Goal: Obtain resource: Download file/media

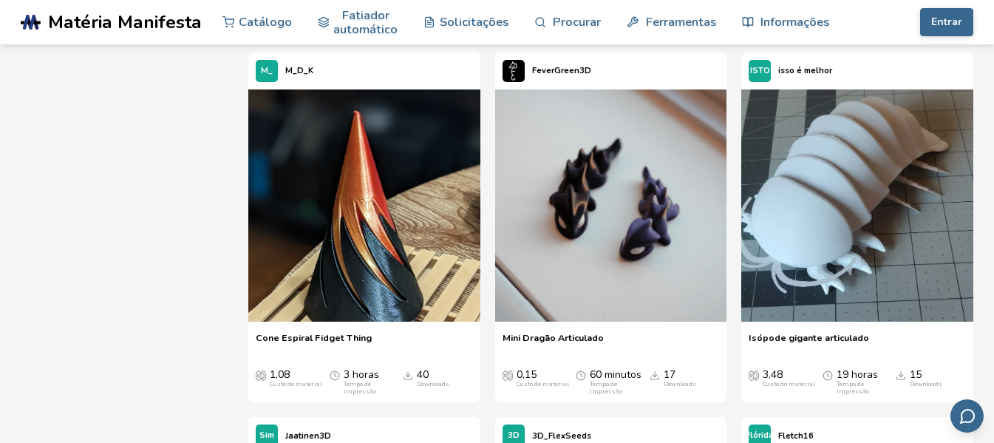
scroll to position [7022, 0]
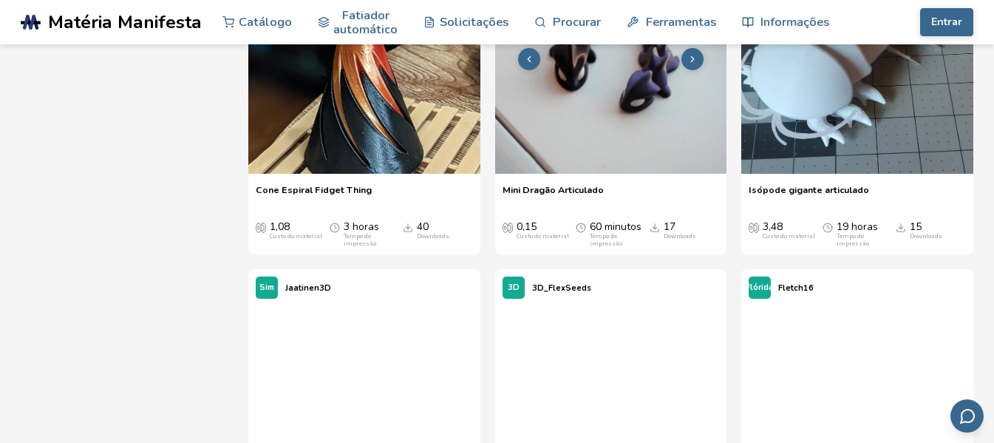
click at [571, 174] on img at bounding box center [611, 58] width 232 height 232
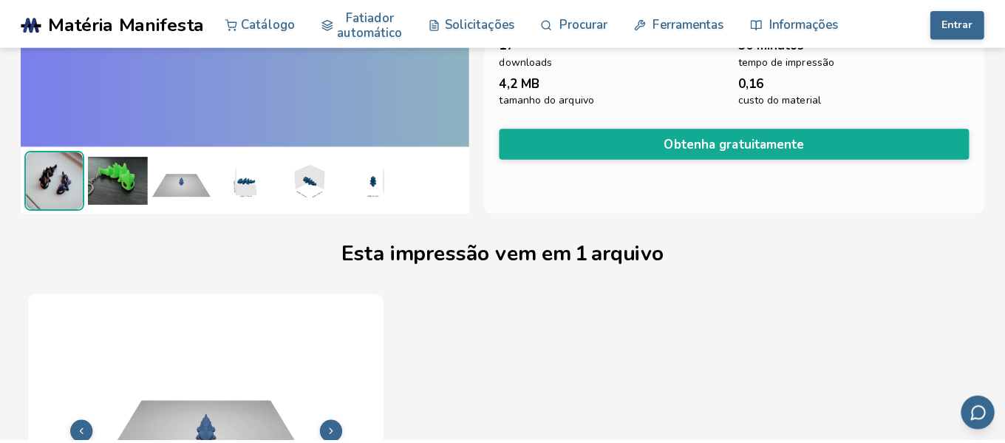
scroll to position [143, 0]
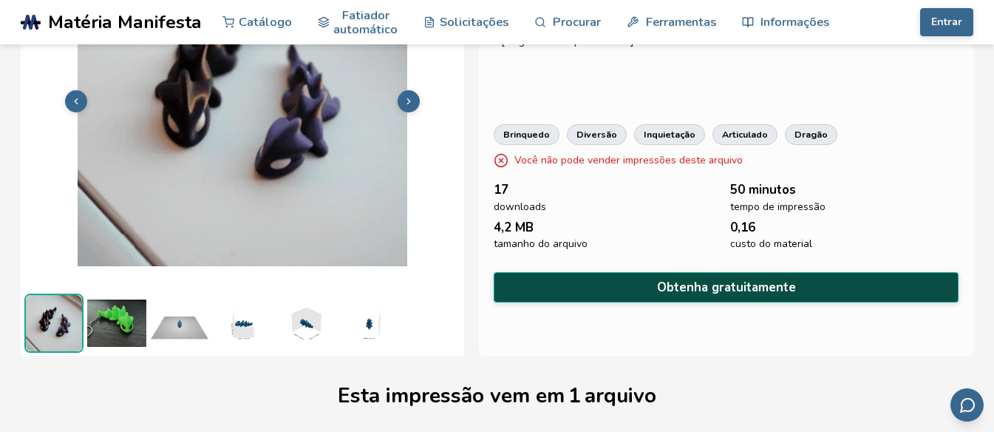
click at [520, 281] on button "Obtenha gratuitamente" at bounding box center [726, 287] width 465 height 30
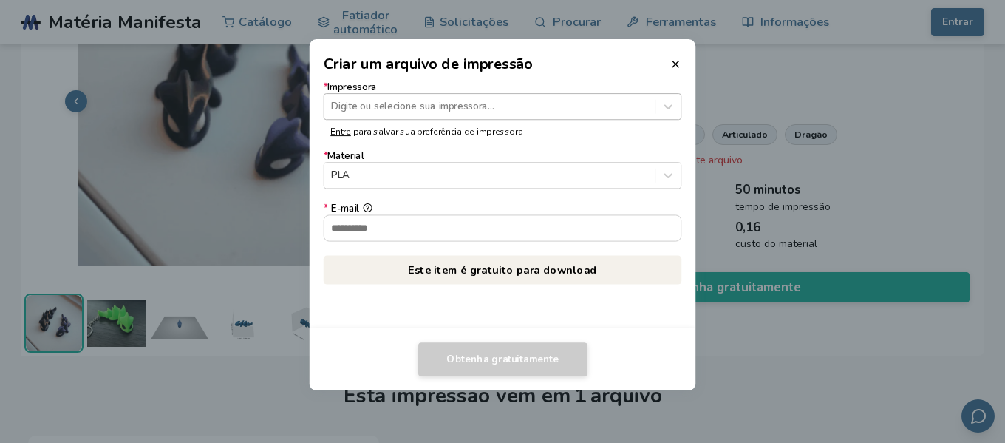
click at [421, 103] on div at bounding box center [489, 107] width 316 height 14
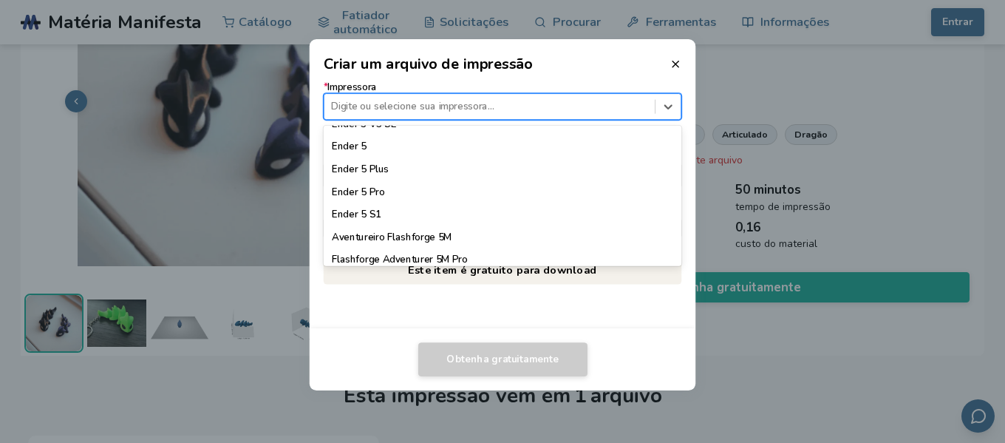
scroll to position [1081, 0]
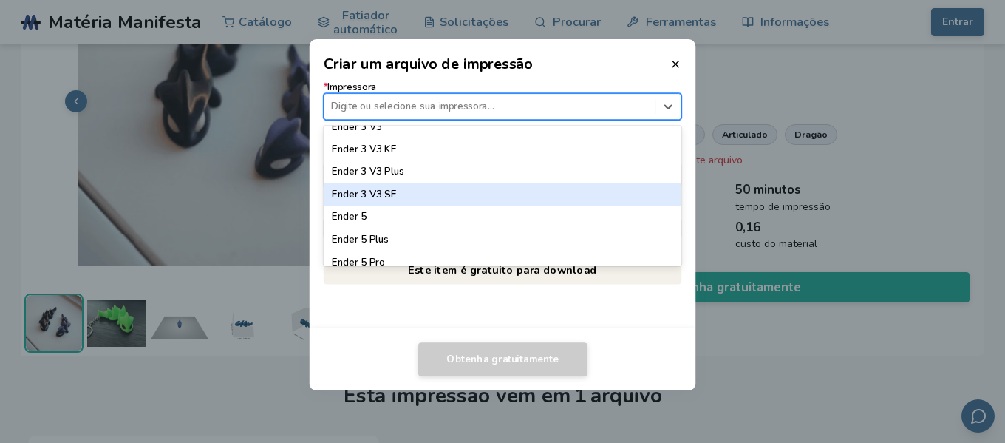
click at [404, 190] on div "Ender 3 V3 SE" at bounding box center [503, 194] width 359 height 22
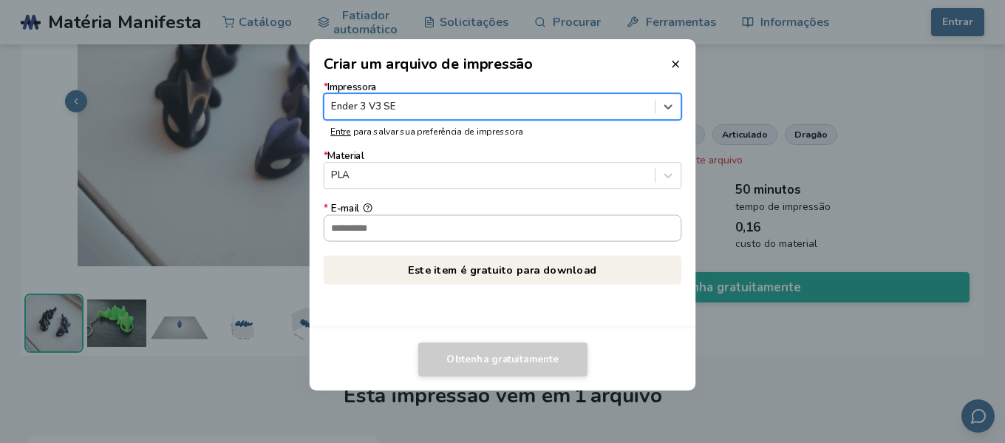
click at [398, 226] on input "* E-mail" at bounding box center [503, 227] width 357 height 25
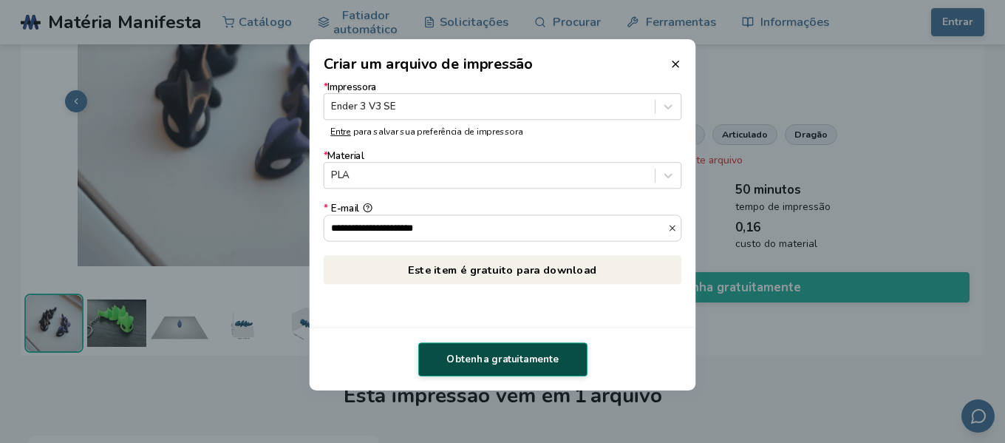
type input "**********"
click at [509, 359] on font "Obtenha gratuitamente" at bounding box center [502, 359] width 112 height 13
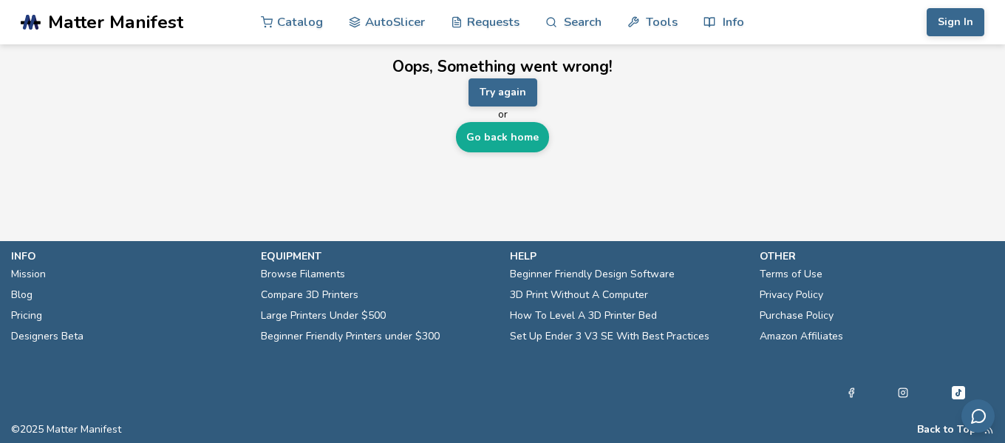
scroll to position [0, 0]
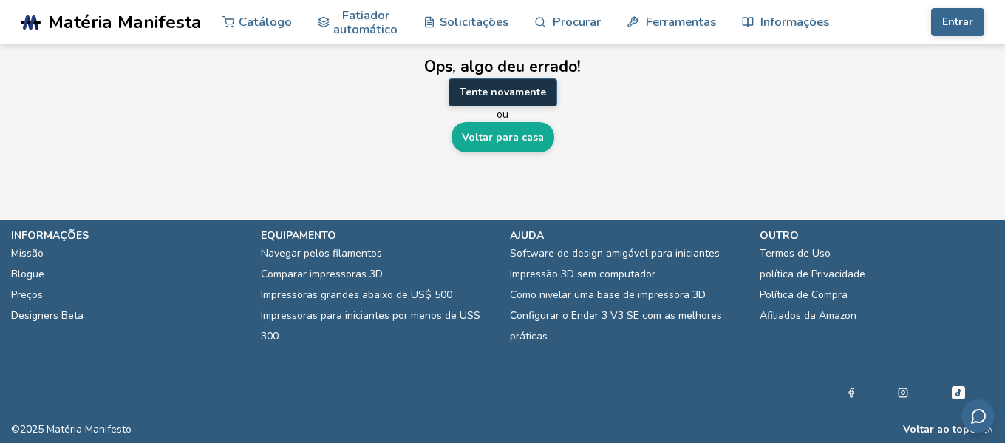
click at [476, 93] on font "Tente novamente" at bounding box center [503, 92] width 86 height 14
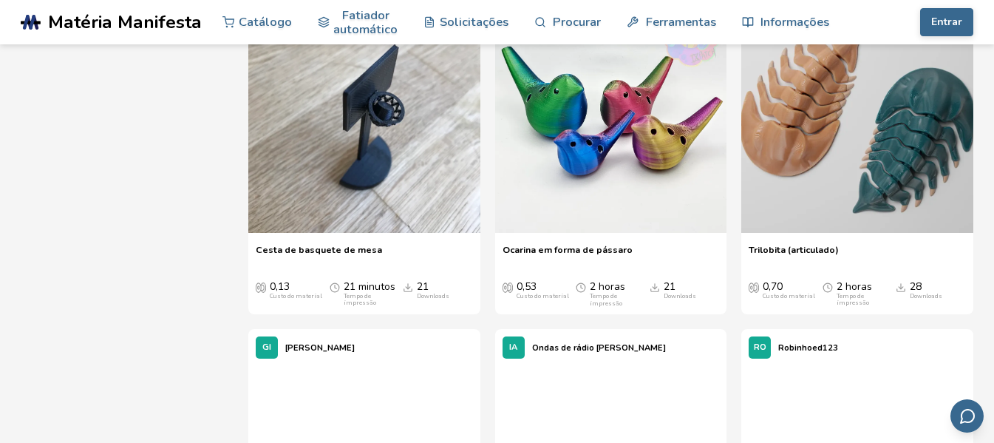
scroll to position [10201, 0]
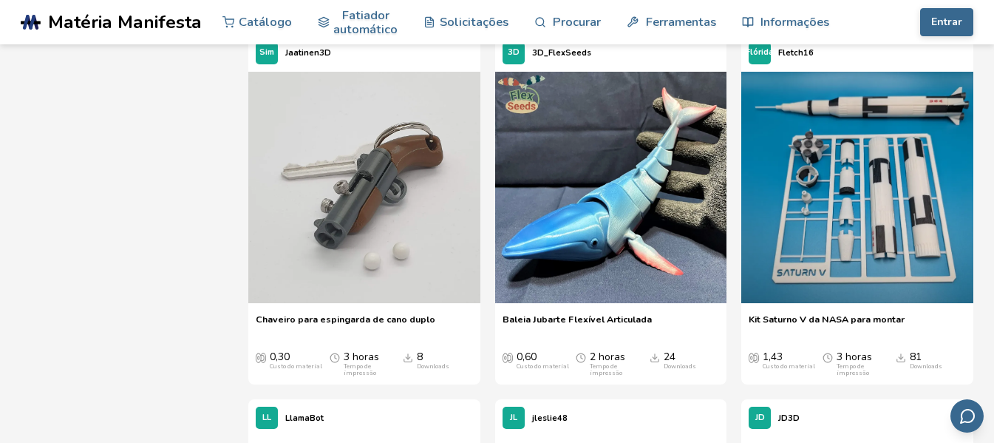
scroll to position [7096, 0]
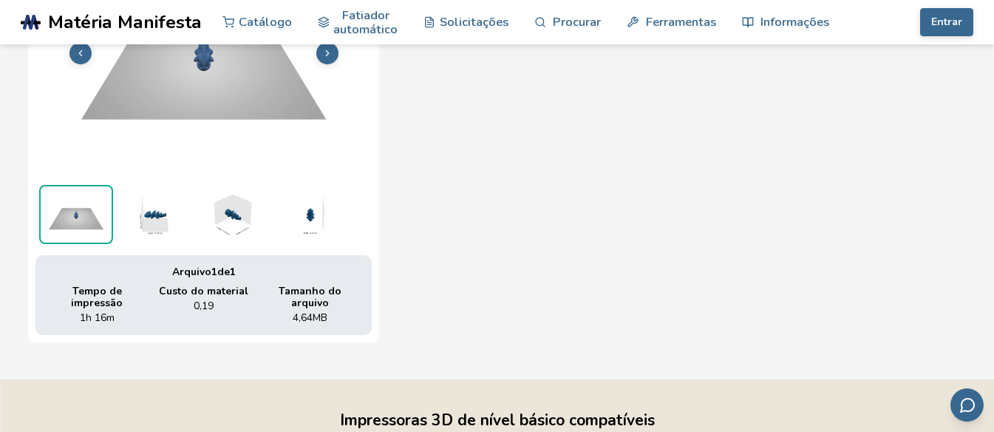
scroll to position [809, 0]
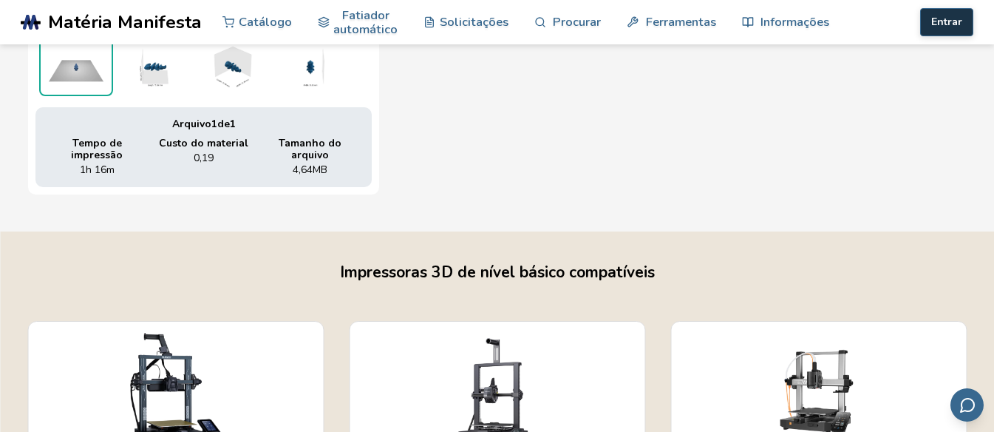
click at [935, 21] on font "Entrar" at bounding box center [946, 22] width 31 height 14
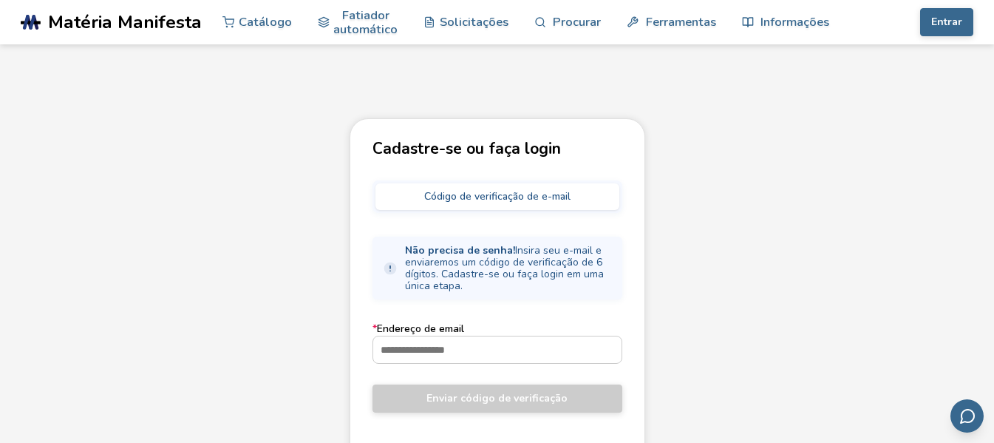
scroll to position [148, 0]
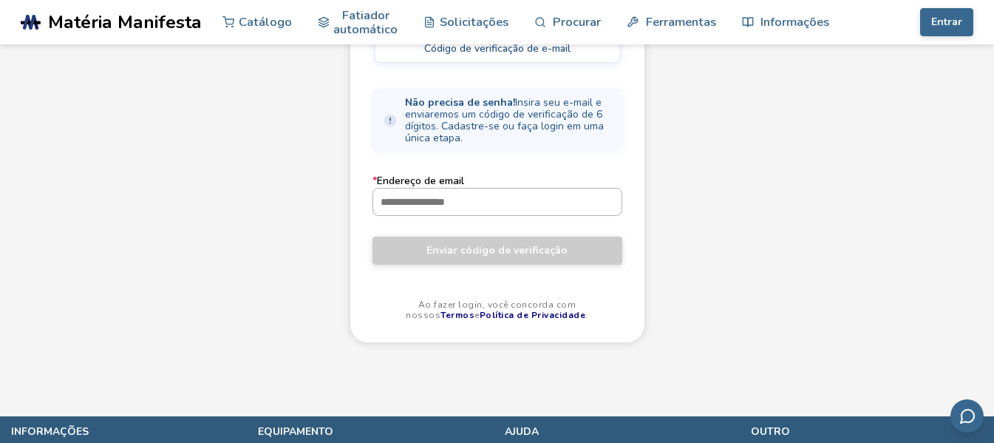
click at [438, 200] on input "* Endereço de email" at bounding box center [497, 201] width 248 height 27
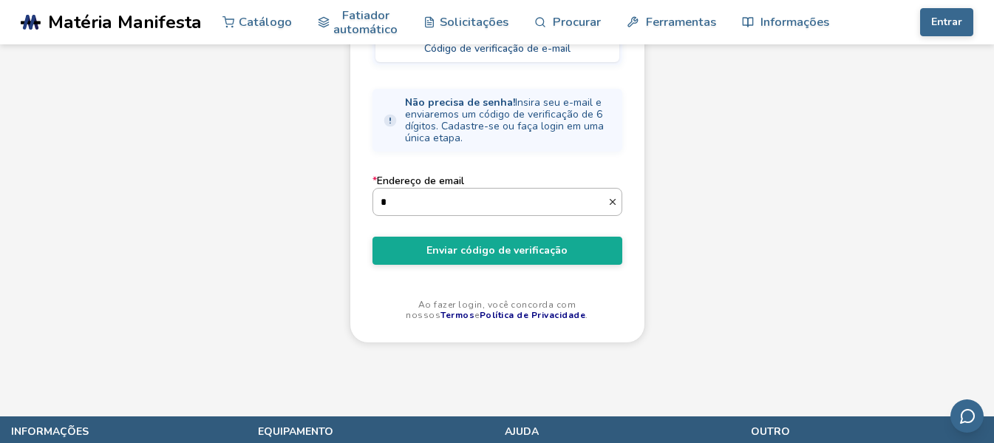
type input "**********"
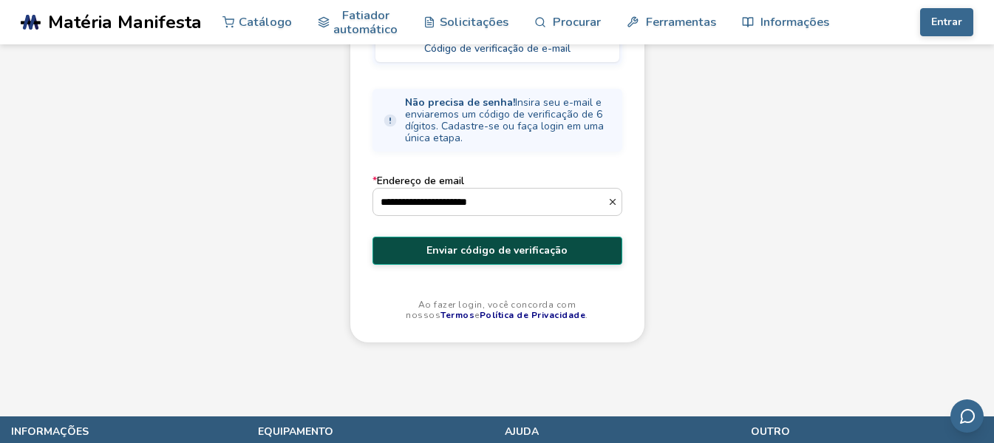
click at [477, 256] on font "Enviar código de verificação" at bounding box center [497, 250] width 141 height 14
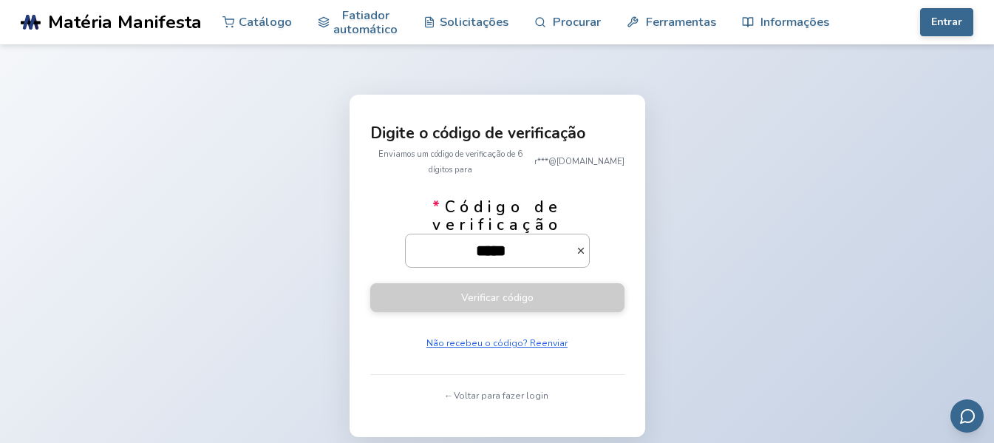
type input "******"
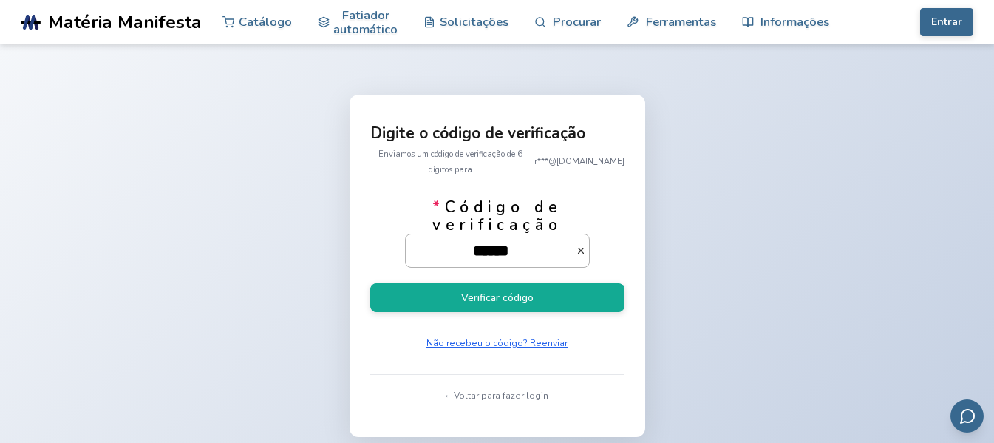
click button "Verificar código" at bounding box center [497, 297] width 254 height 29
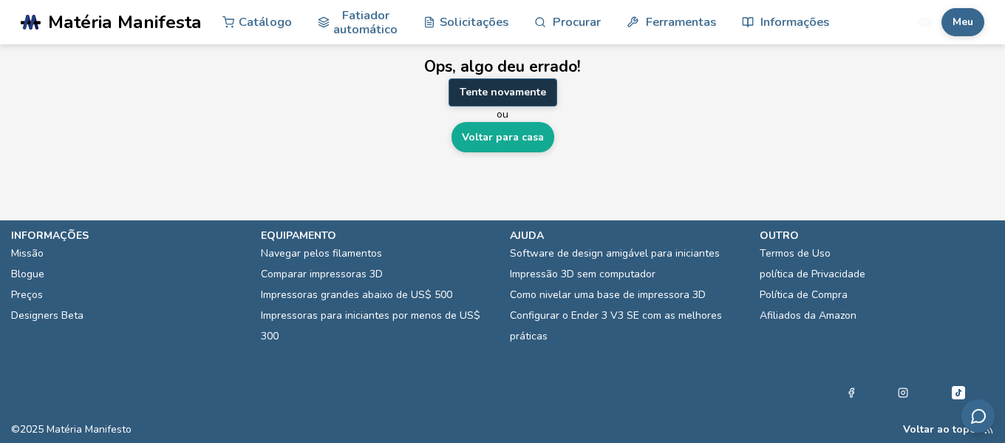
click at [480, 90] on font "Tente novamente" at bounding box center [503, 92] width 86 height 14
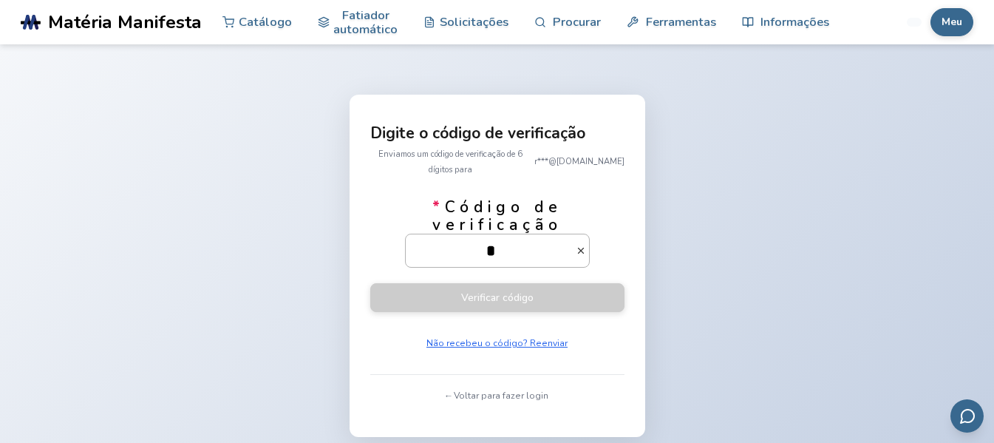
type input "**"
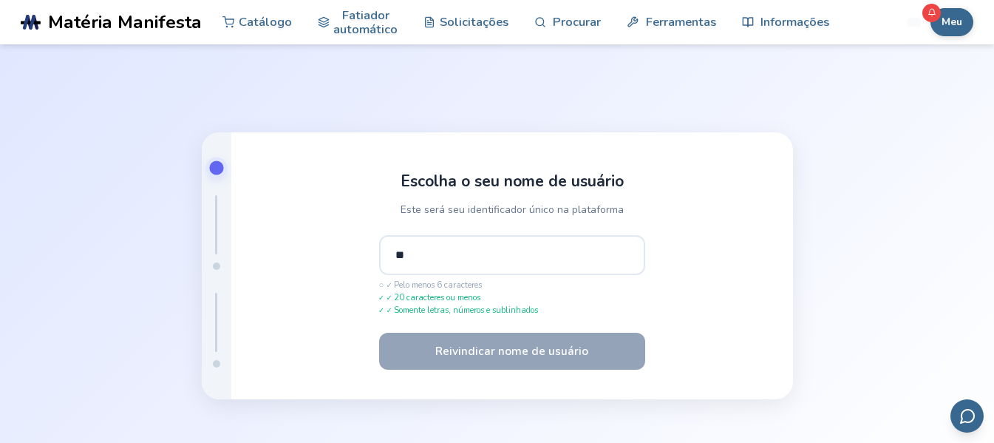
type input "*"
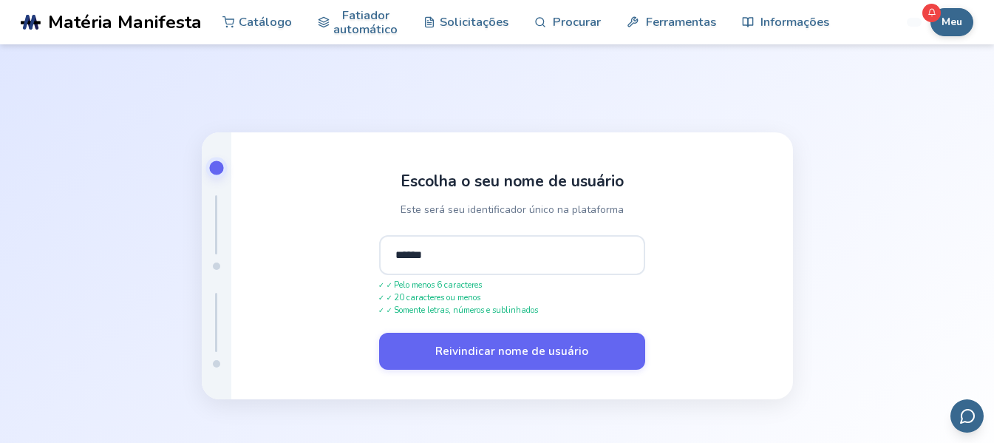
type input "******"
click at [379, 333] on button "Reivindicar nome de usuário" at bounding box center [512, 351] width 266 height 37
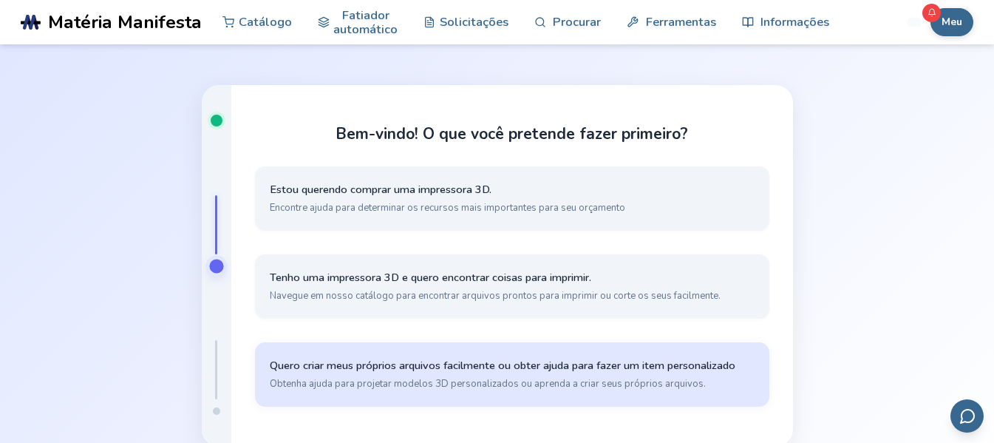
scroll to position [74, 0]
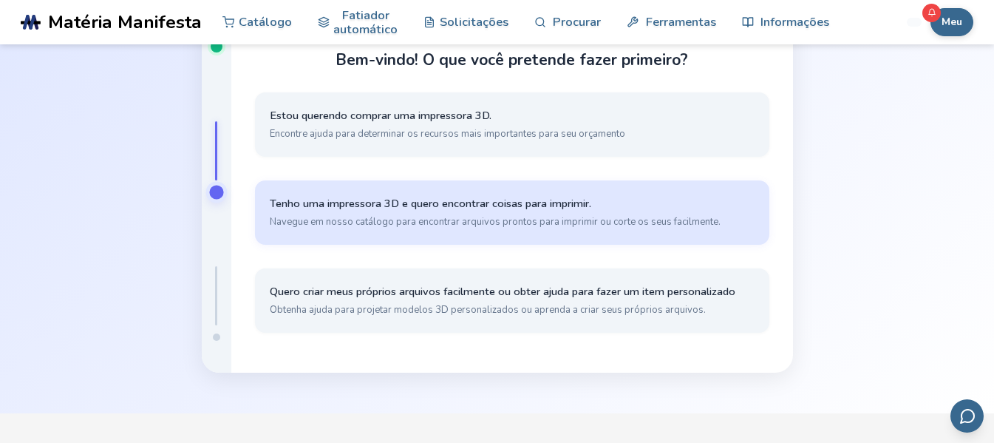
click at [361, 224] on font "Navegue em nosso catálogo para encontrar arquivos prontos para imprimir ou cort…" at bounding box center [495, 221] width 451 height 13
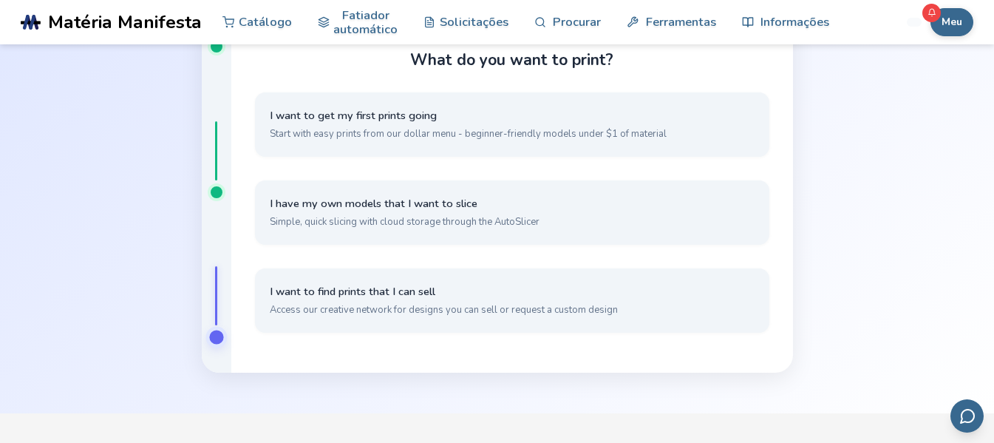
scroll to position [67, 0]
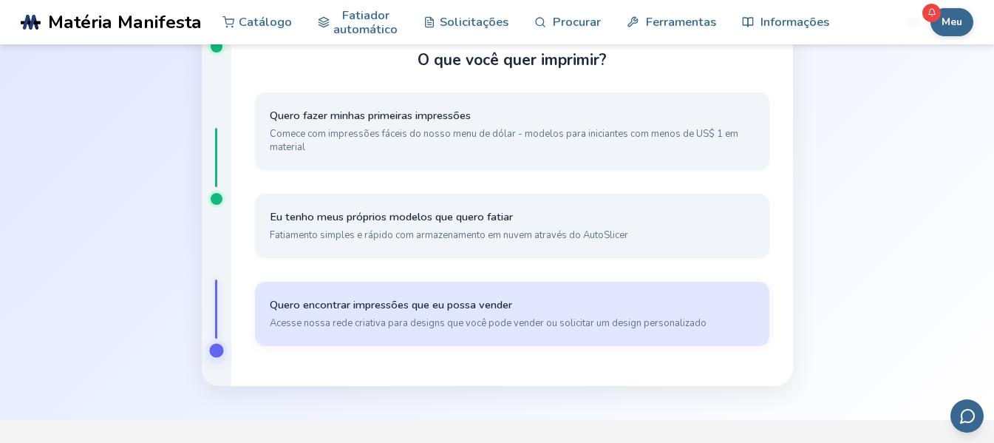
click at [369, 313] on button "Quero encontrar impressões que eu possa vender Acesse nossa rede criativa para …" at bounding box center [512, 314] width 514 height 64
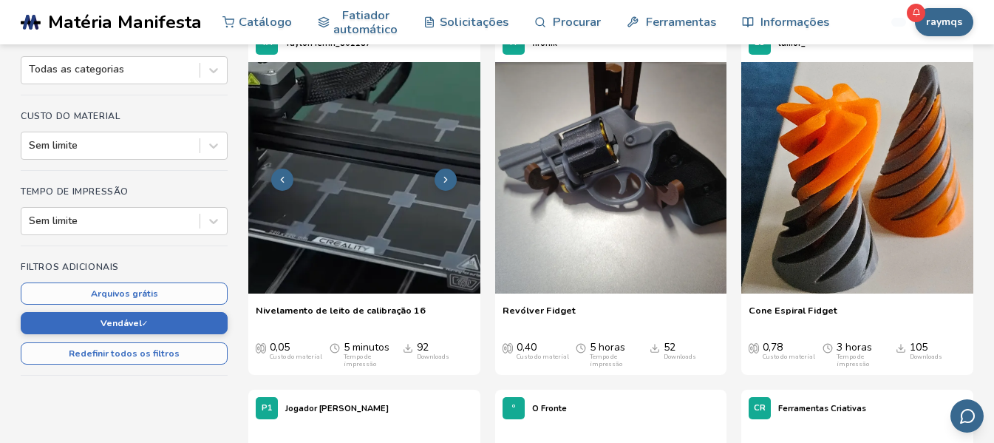
scroll to position [74, 0]
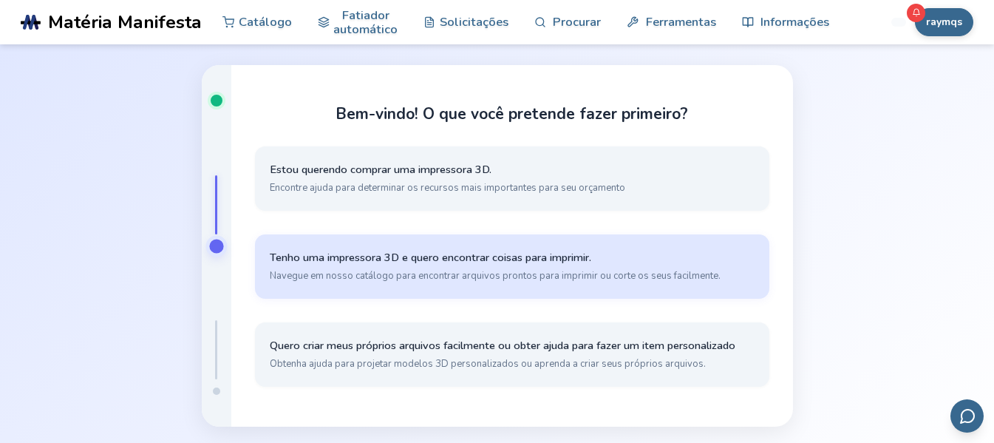
click at [436, 274] on font "Navegue em nosso catálogo para encontrar arquivos prontos para imprimir ou cort…" at bounding box center [495, 275] width 451 height 13
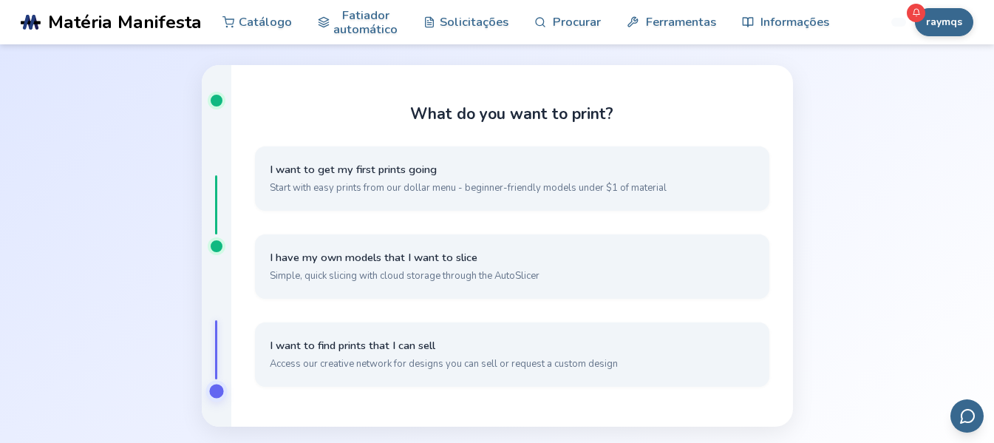
scroll to position [13, 0]
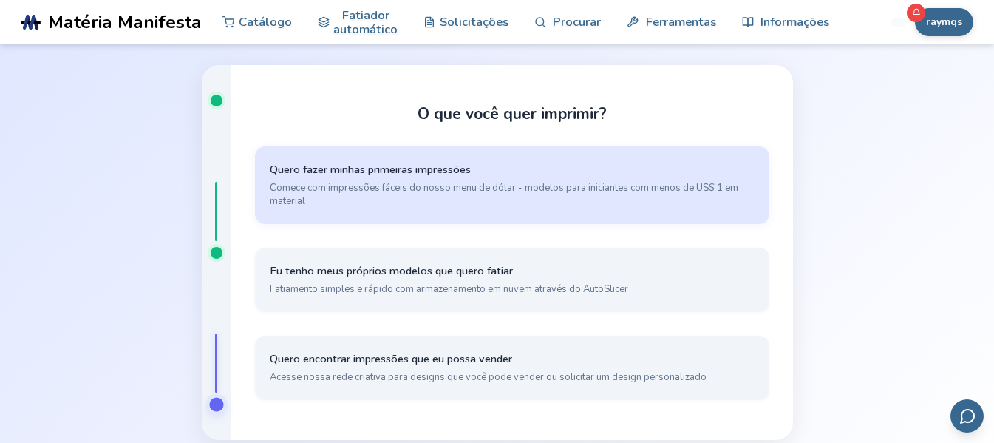
click at [452, 188] on font "Comece com impressões fáceis do nosso menu de dólar - modelos para iniciantes c…" at bounding box center [504, 194] width 469 height 27
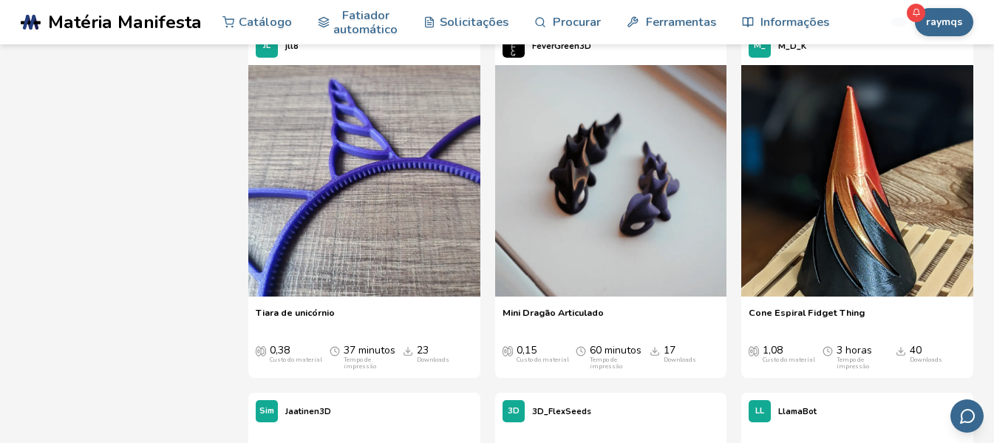
scroll to position [7325, 0]
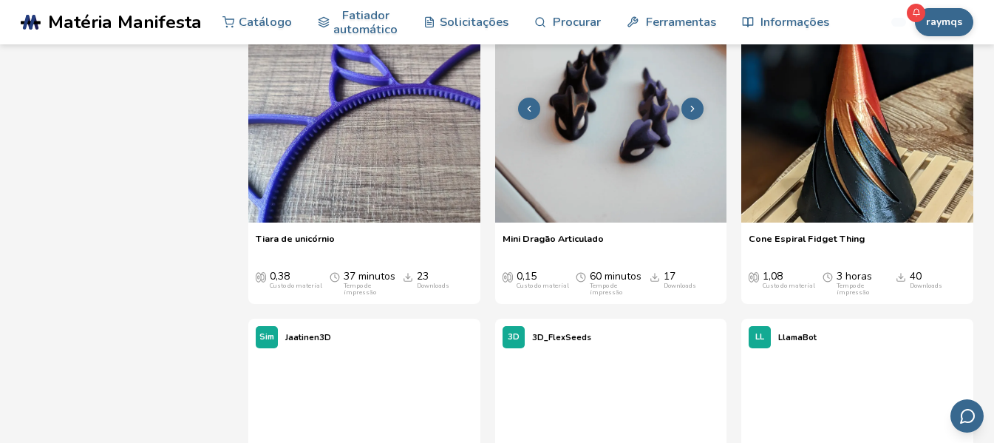
click at [534, 223] on img at bounding box center [611, 107] width 232 height 232
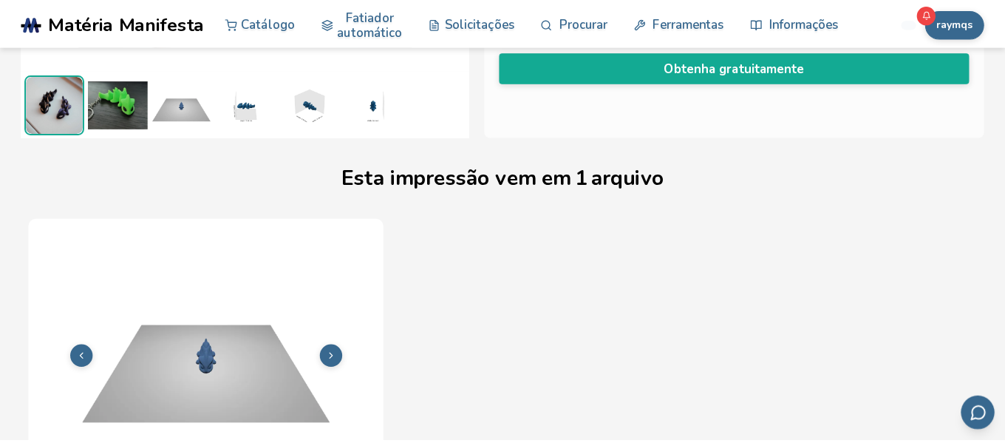
scroll to position [143, 0]
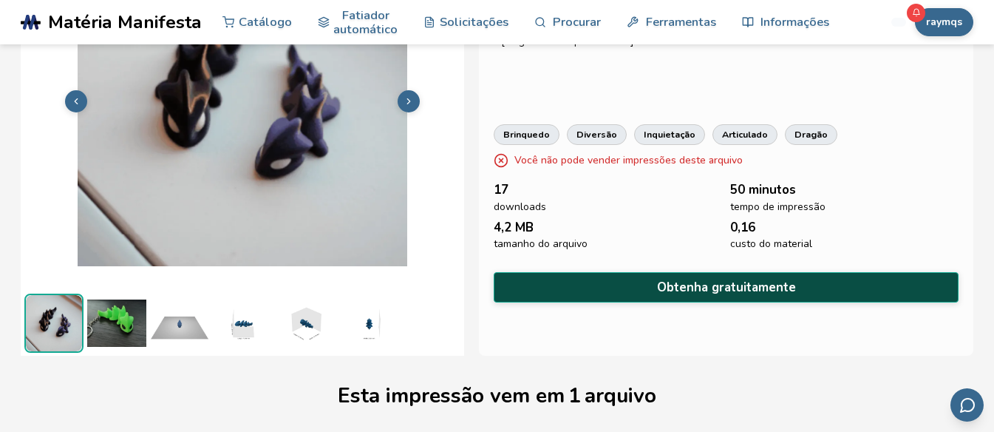
click at [542, 274] on button "Obtenha gratuitamente" at bounding box center [726, 287] width 465 height 30
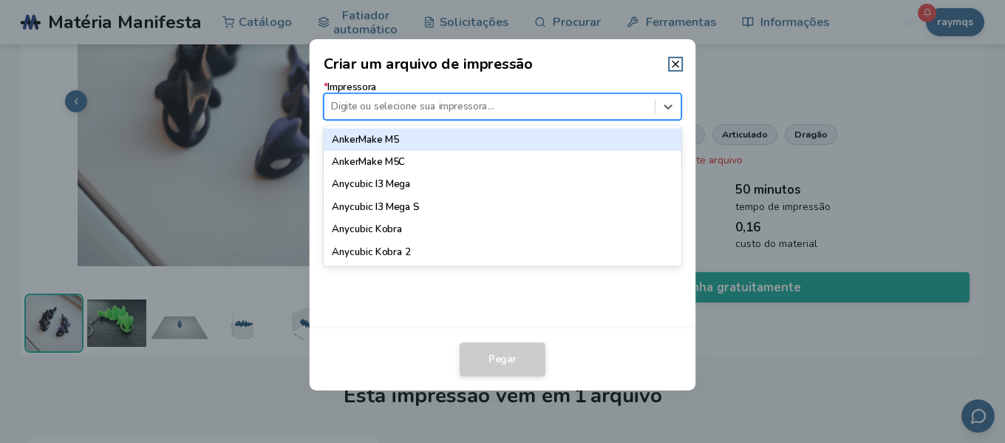
click at [390, 111] on div at bounding box center [489, 107] width 316 height 14
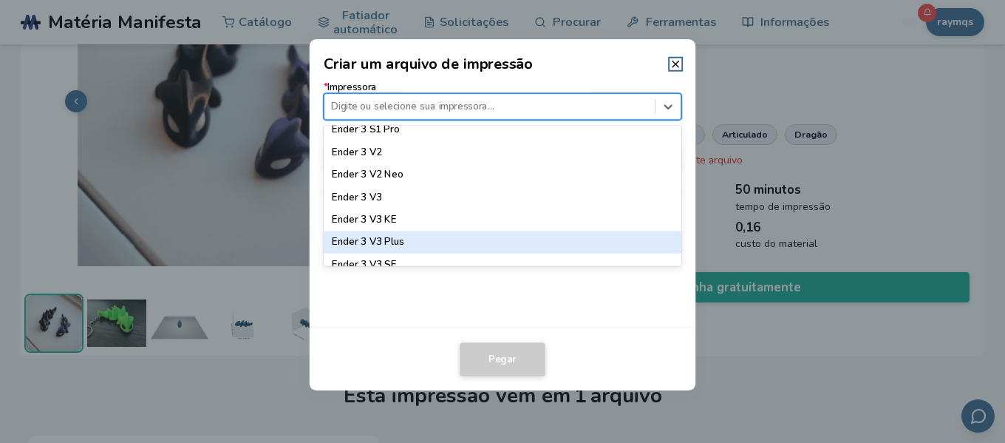
scroll to position [1081, 0]
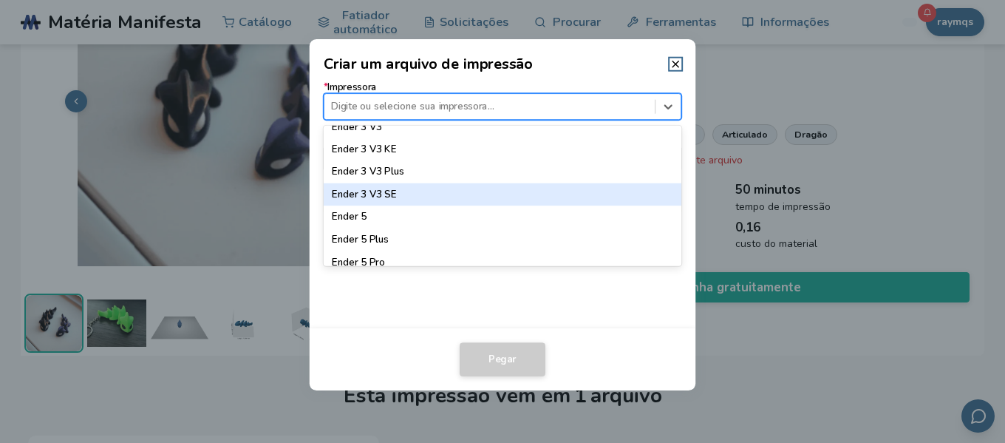
click at [364, 196] on font "Ender 3 V3 SE" at bounding box center [364, 194] width 64 height 13
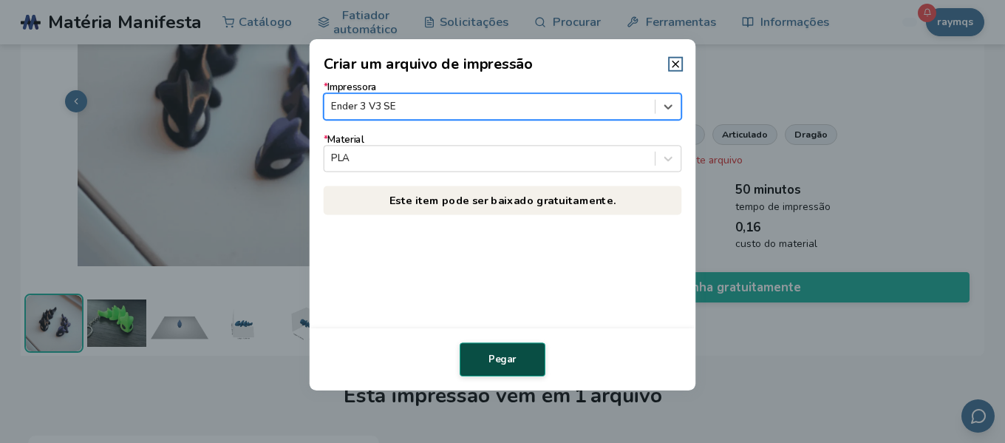
click at [513, 360] on font "Pegar" at bounding box center [503, 359] width 28 height 13
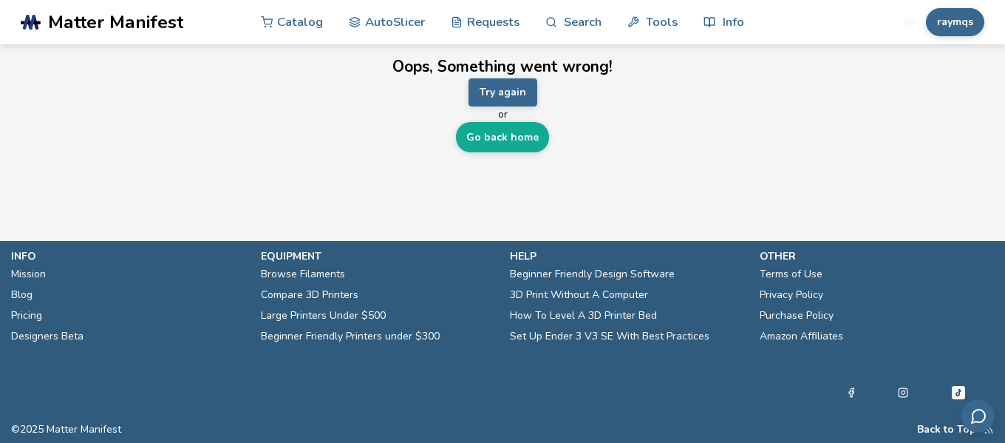
scroll to position [0, 0]
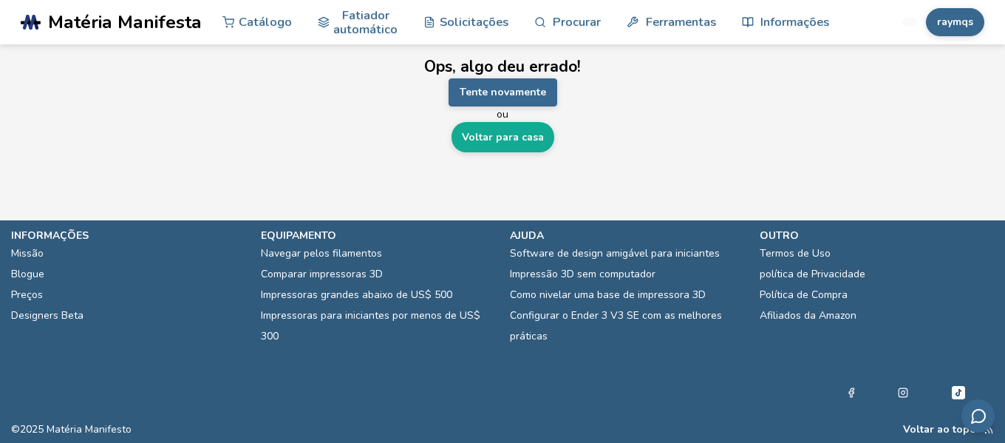
click at [532, 74] on font "Ops, algo deu errado!" at bounding box center [502, 66] width 157 height 21
click at [520, 89] on font "Tente novamente" at bounding box center [503, 92] width 86 height 14
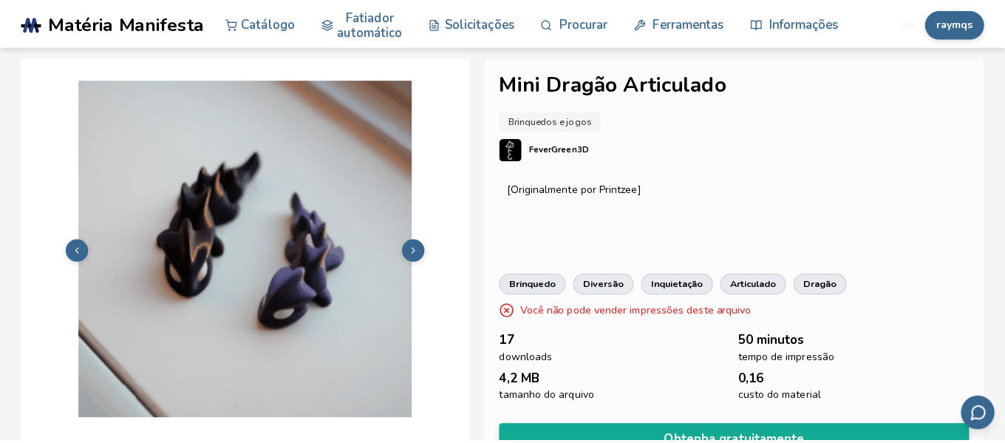
scroll to position [222, 0]
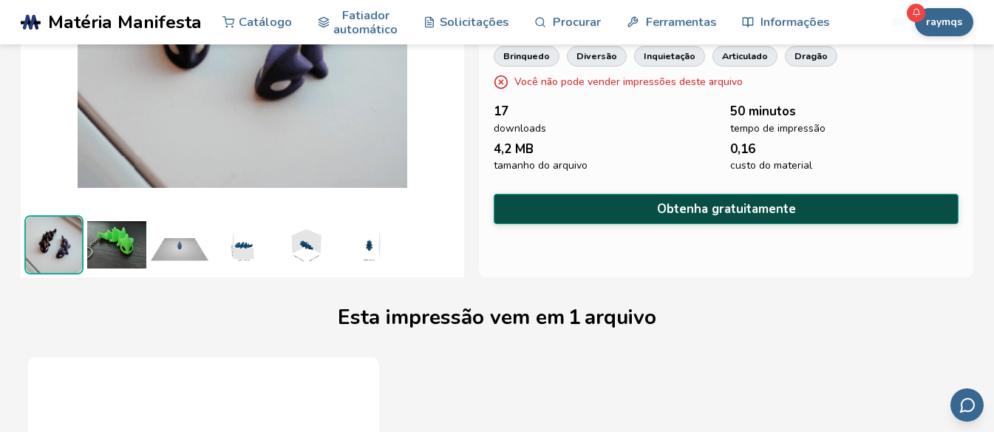
click at [540, 199] on button "Obtenha gratuitamente" at bounding box center [726, 209] width 465 height 30
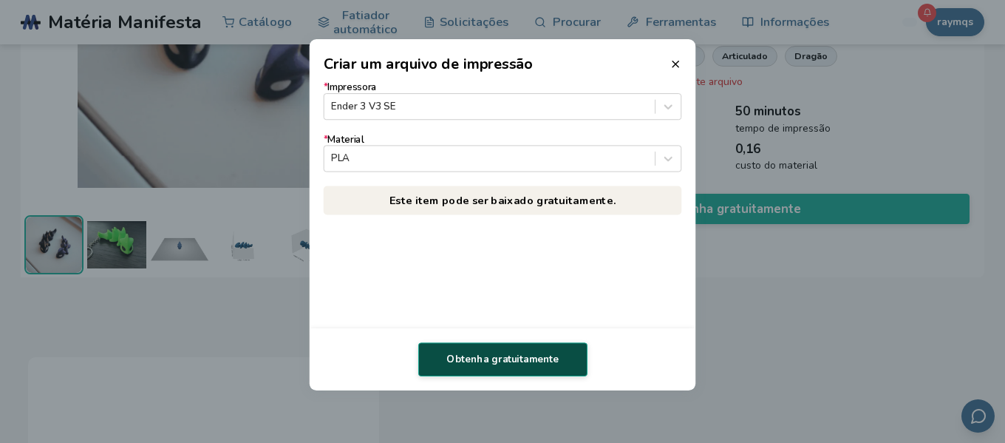
click at [500, 348] on button "Obtenha gratuitamente" at bounding box center [502, 359] width 169 height 34
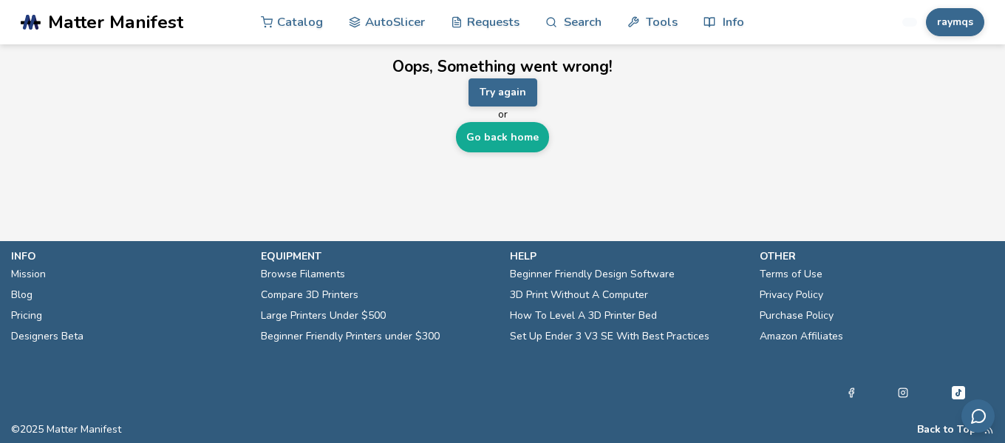
scroll to position [0, 0]
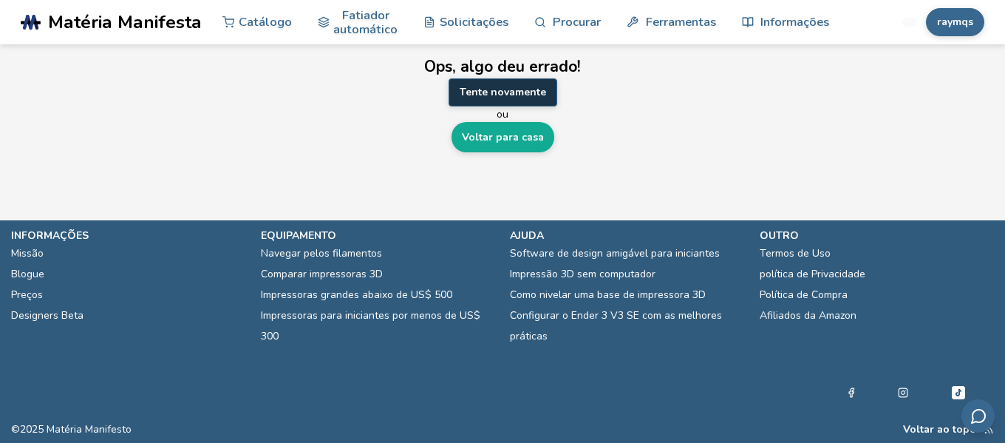
click at [489, 93] on font "Tente novamente" at bounding box center [503, 92] width 86 height 14
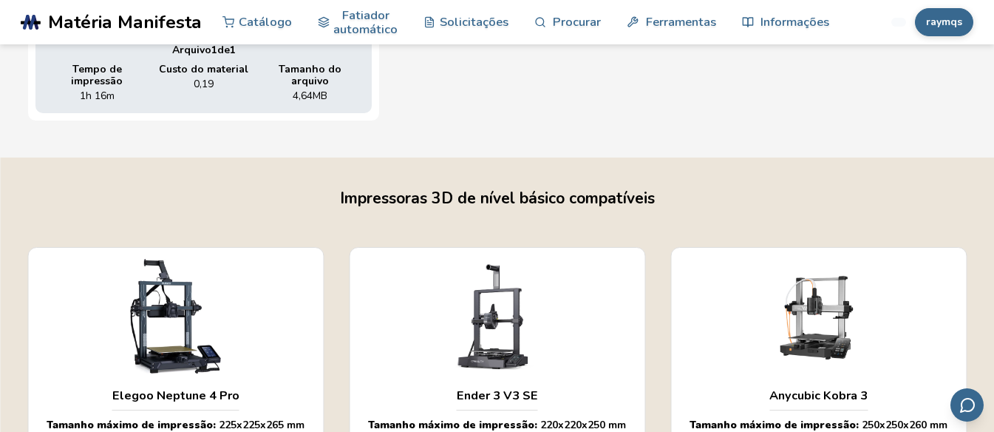
scroll to position [1104, 0]
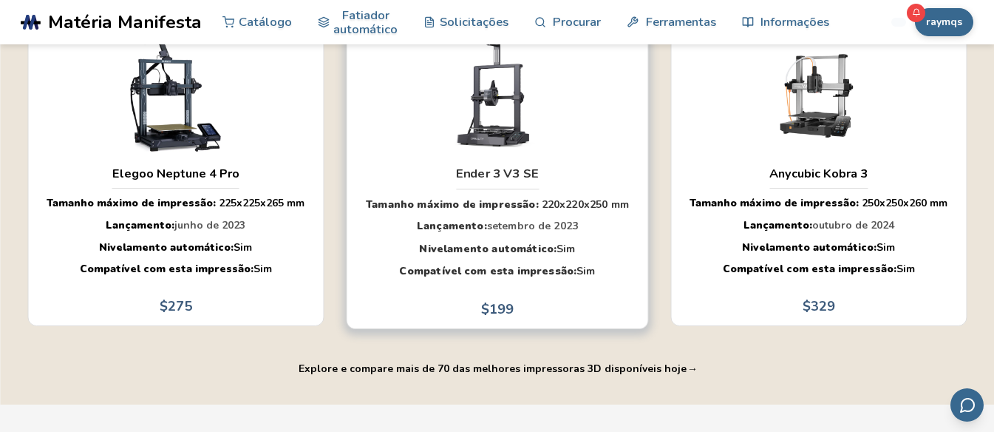
click at [477, 203] on div "Tamanho máximo de impressão: 220 x 220 x 250 mm Lançamento: setembro de 2023 Ni…" at bounding box center [497, 241] width 278 height 104
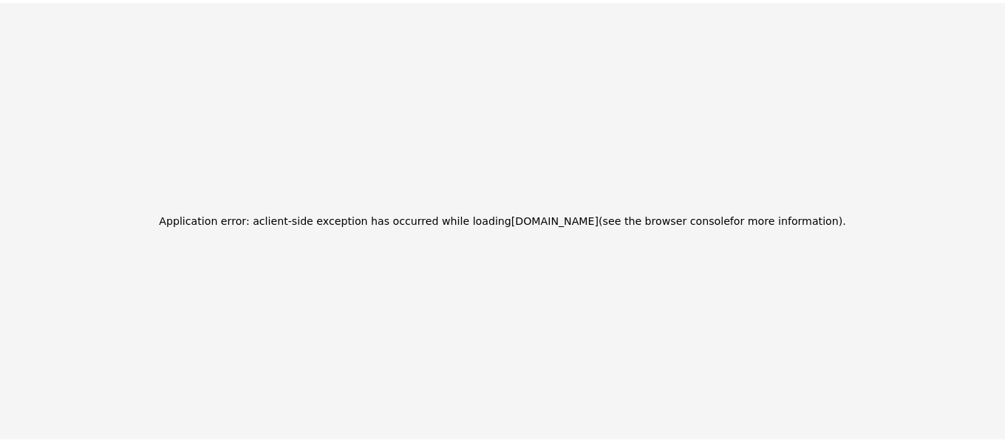
scroll to position [0, 0]
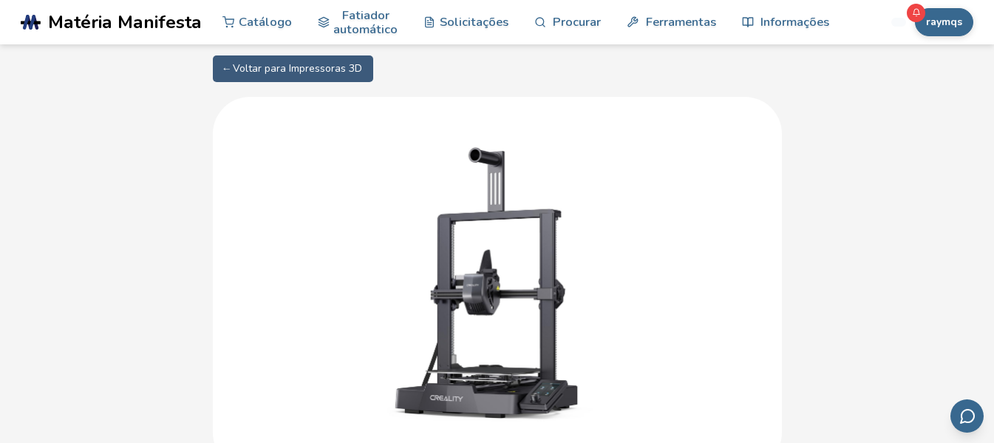
click at [269, 65] on font "← Voltar para Impressoras 3D" at bounding box center [293, 68] width 138 height 14
select select "**********"
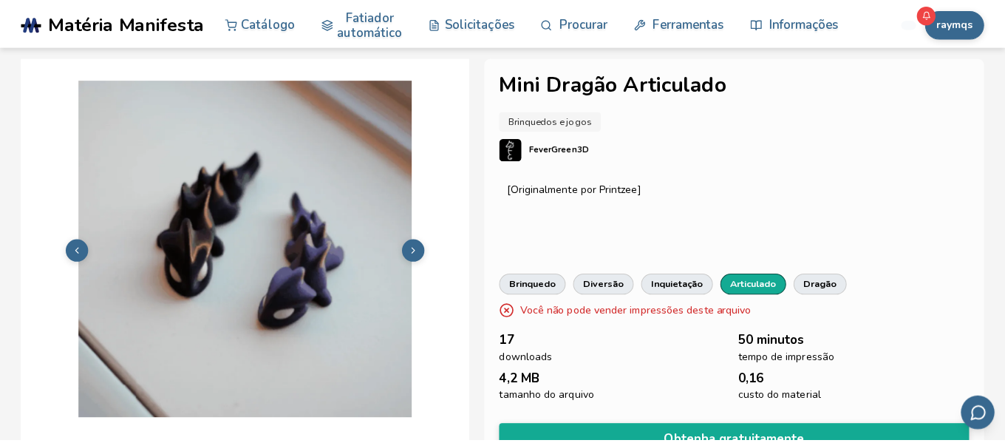
scroll to position [74, 0]
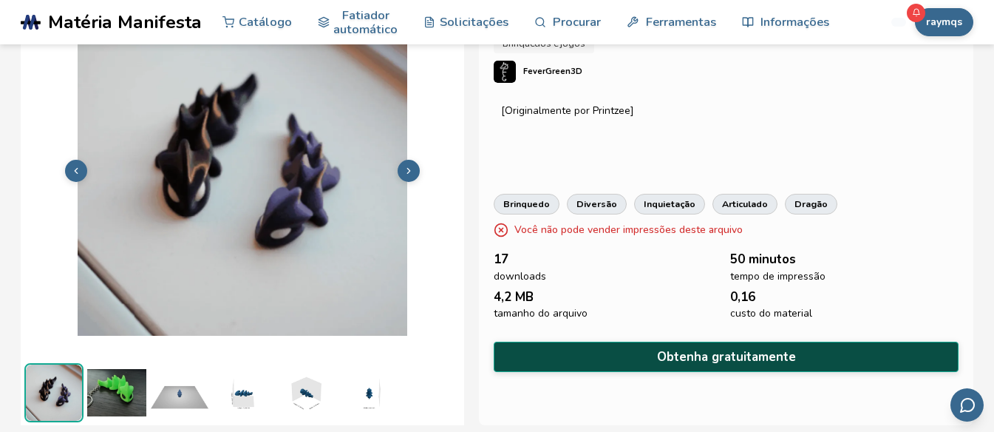
click at [690, 351] on font "Obtenha gratuitamente" at bounding box center [726, 356] width 139 height 17
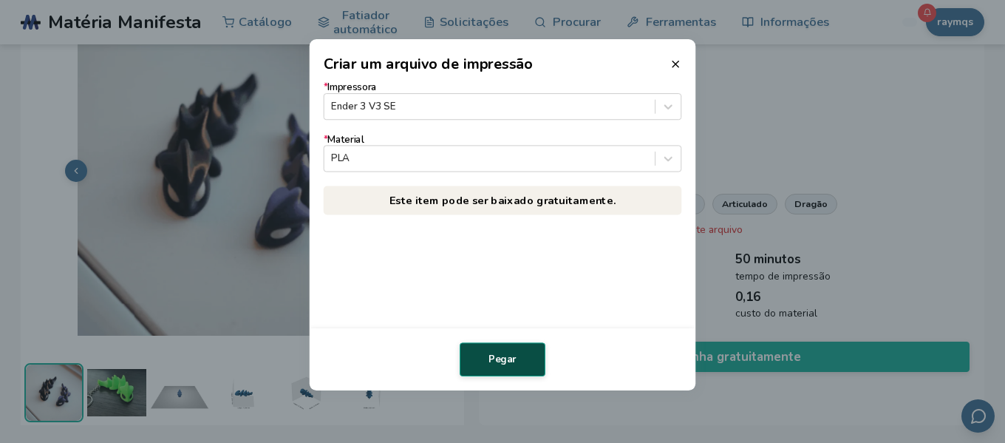
click at [483, 361] on button "Pegar" at bounding box center [503, 359] width 86 height 34
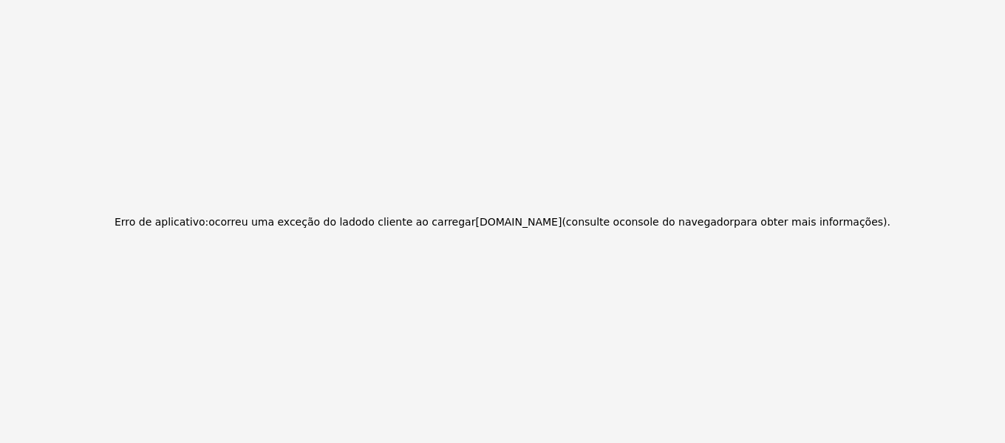
click at [435, 135] on div "Erro de aplicativo: ocorreu uma exceção do lado do cliente ao carregar [DOMAIN_…" at bounding box center [502, 221] width 1005 height 443
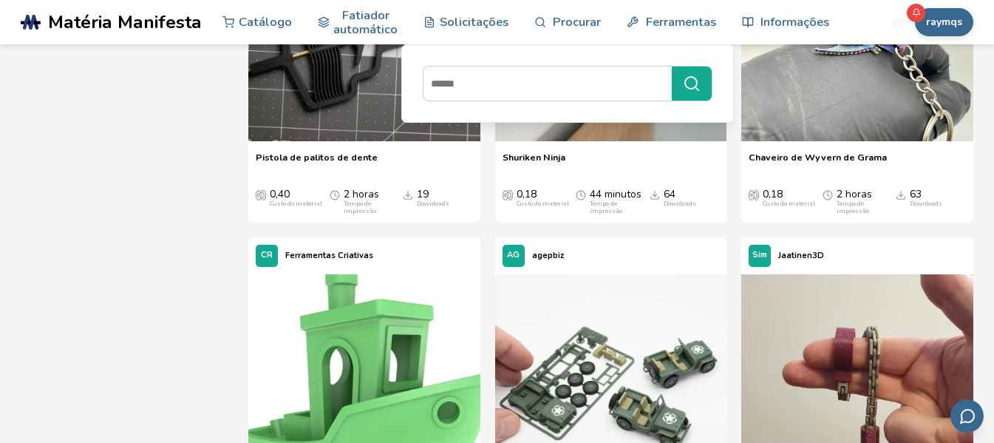
scroll to position [444, 0]
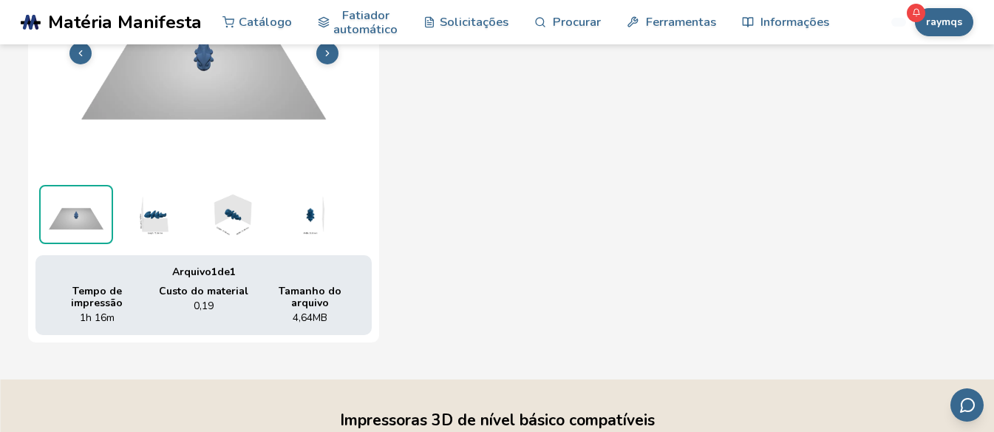
scroll to position [513, 0]
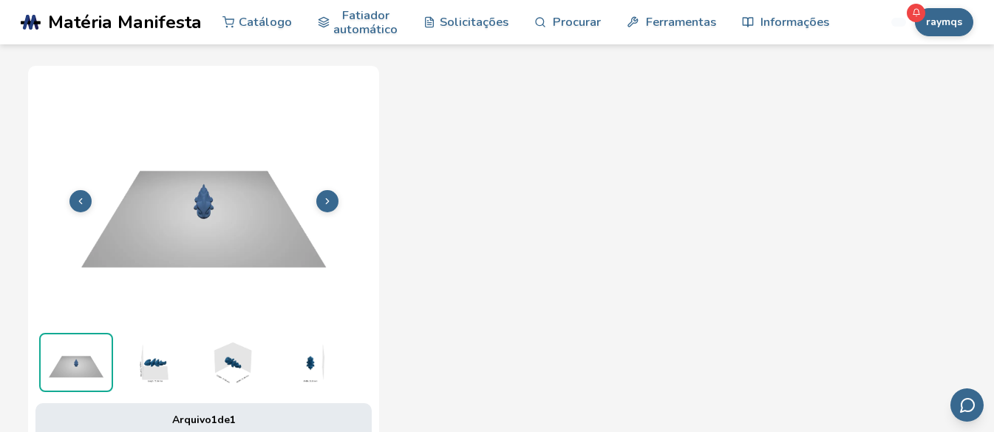
click at [249, 245] on img at bounding box center [203, 199] width 336 height 252
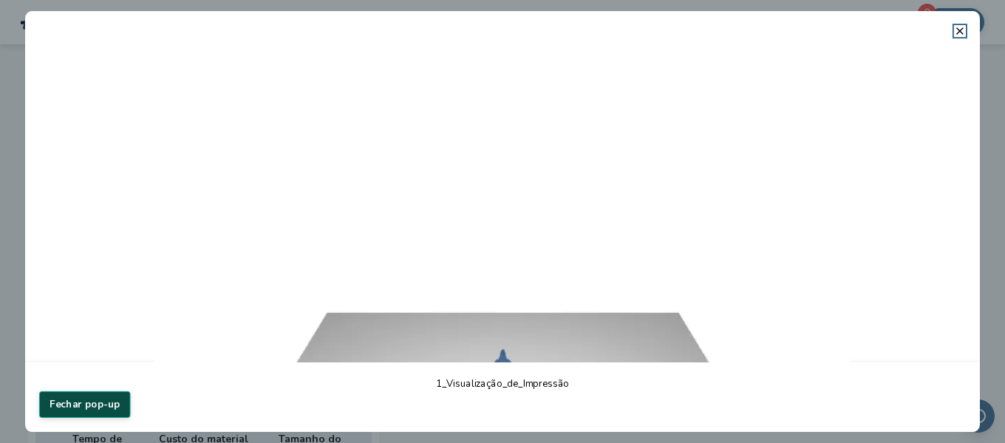
click at [61, 406] on font "Fechar pop-up" at bounding box center [85, 403] width 70 height 13
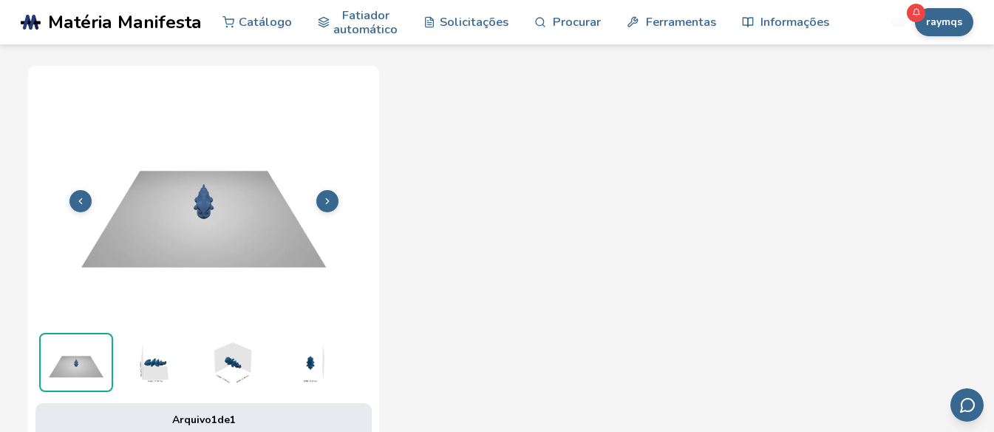
scroll to position [661, 0]
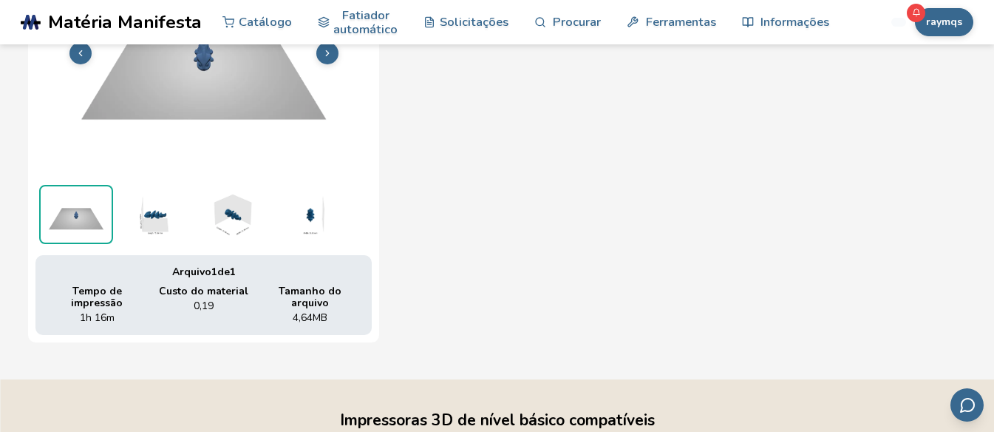
click at [165, 212] on img at bounding box center [154, 214] width 74 height 59
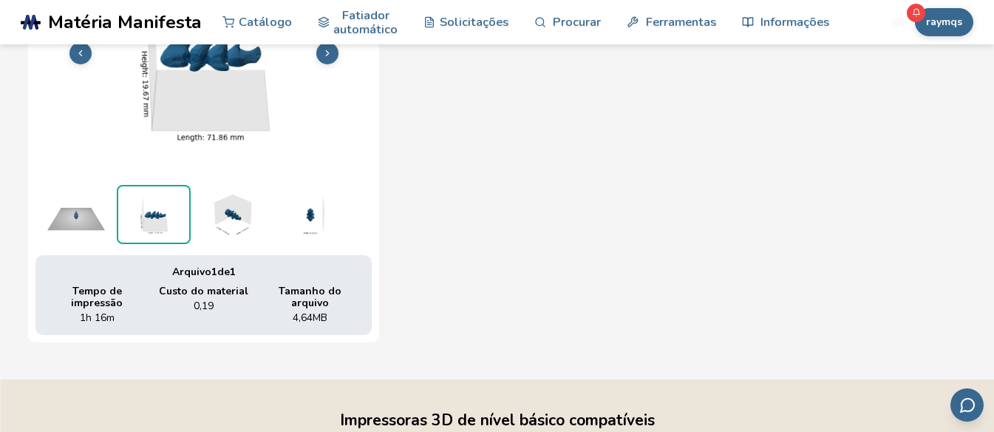
scroll to position [513, 0]
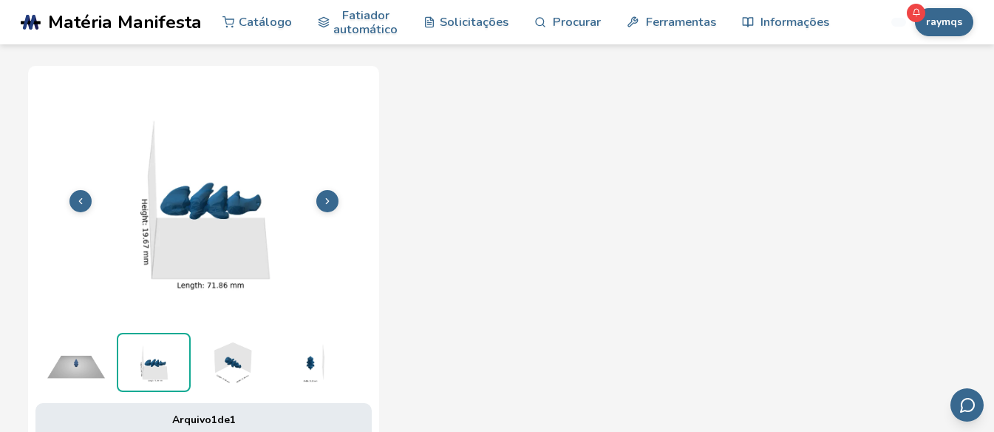
click at [235, 362] on img at bounding box center [231, 362] width 74 height 59
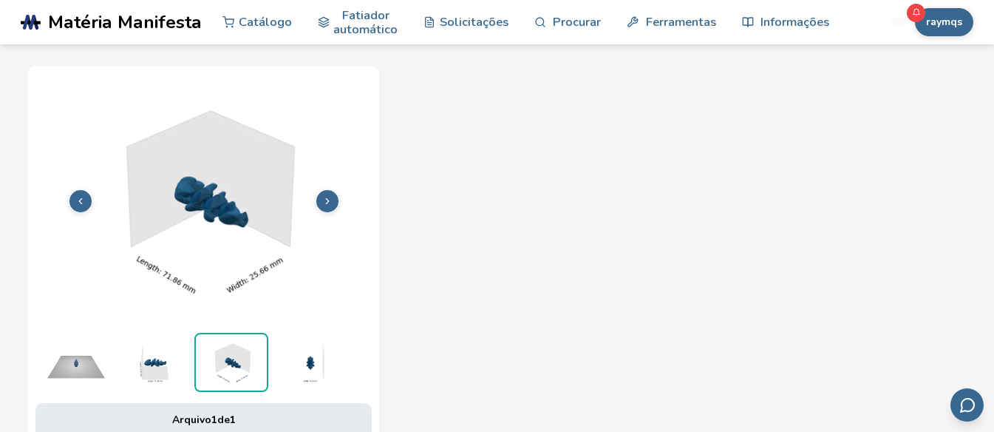
click at [329, 357] on img at bounding box center [309, 362] width 74 height 59
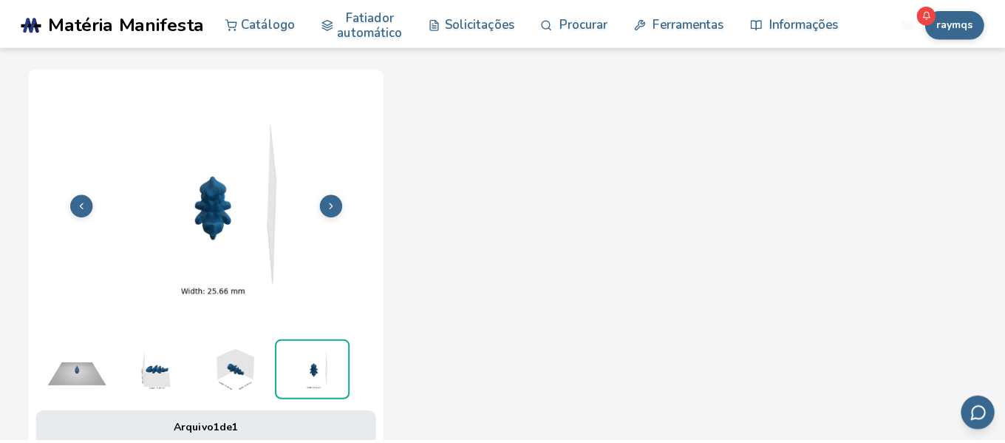
scroll to position [291, 0]
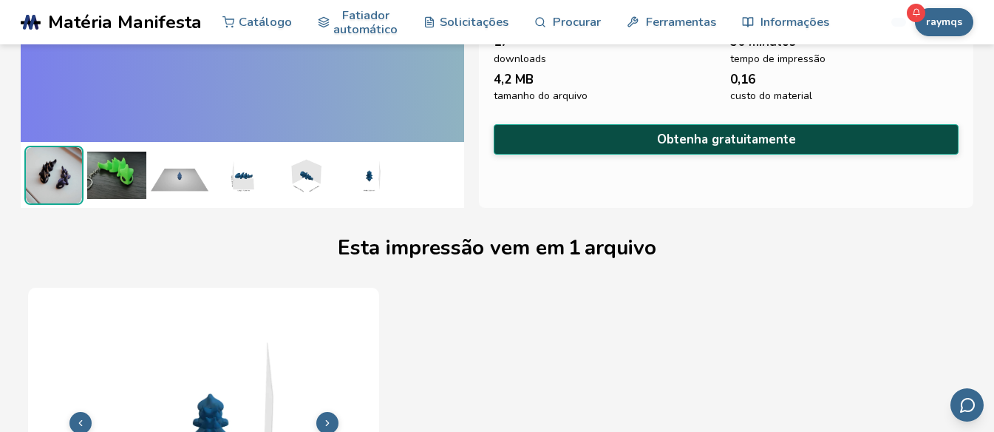
click at [615, 132] on button "Obtenha gratuitamente" at bounding box center [726, 139] width 465 height 30
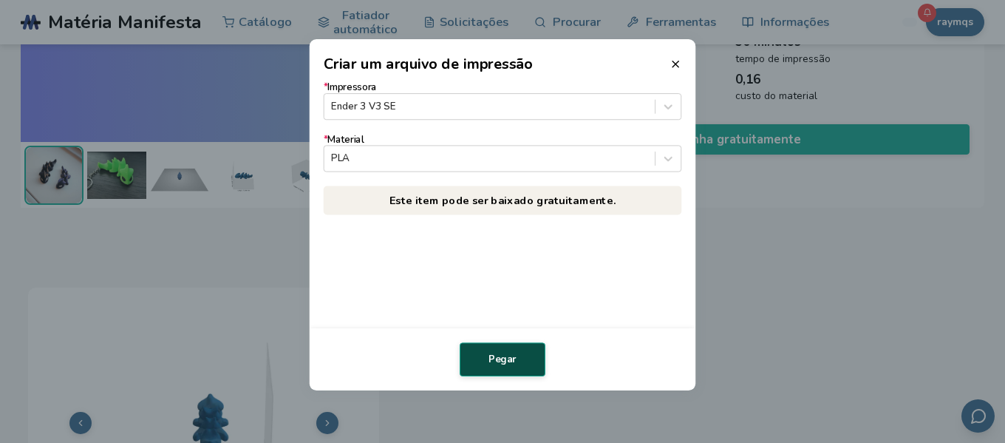
click at [509, 353] on font "Pegar" at bounding box center [503, 359] width 28 height 13
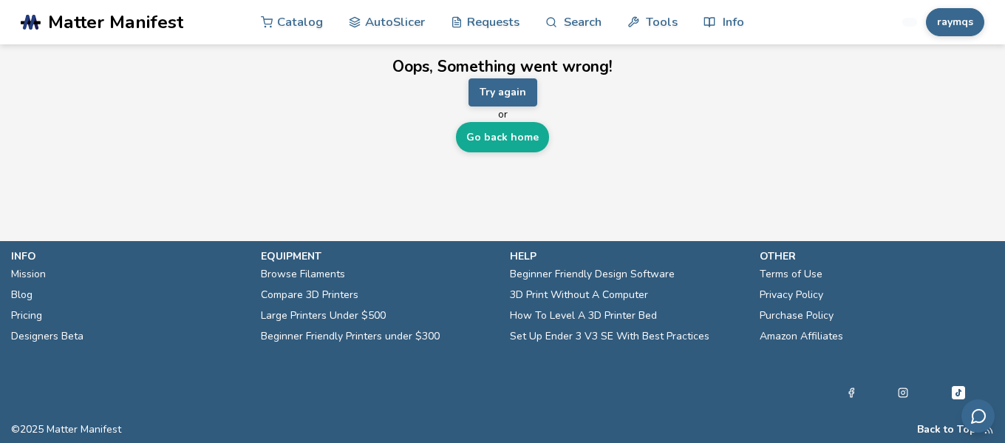
scroll to position [0, 0]
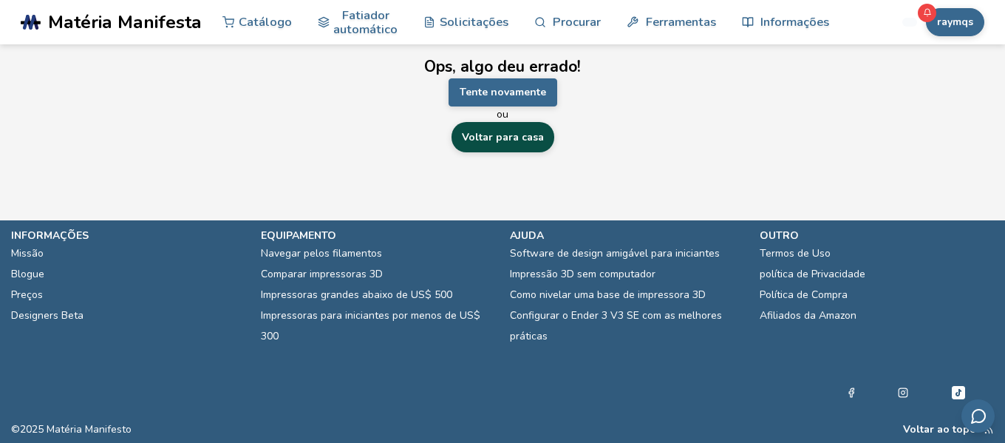
click at [481, 149] on link "Voltar para casa" at bounding box center [503, 137] width 103 height 30
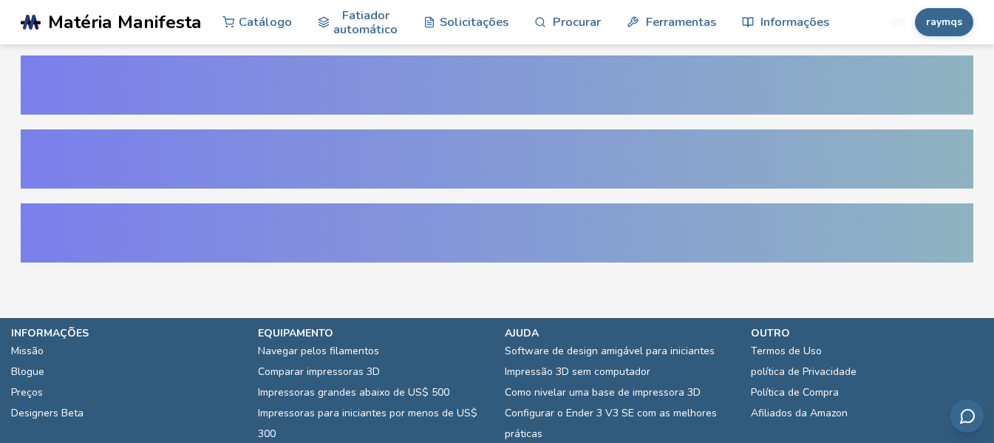
scroll to position [98, 0]
